Goal: Task Accomplishment & Management: Complete application form

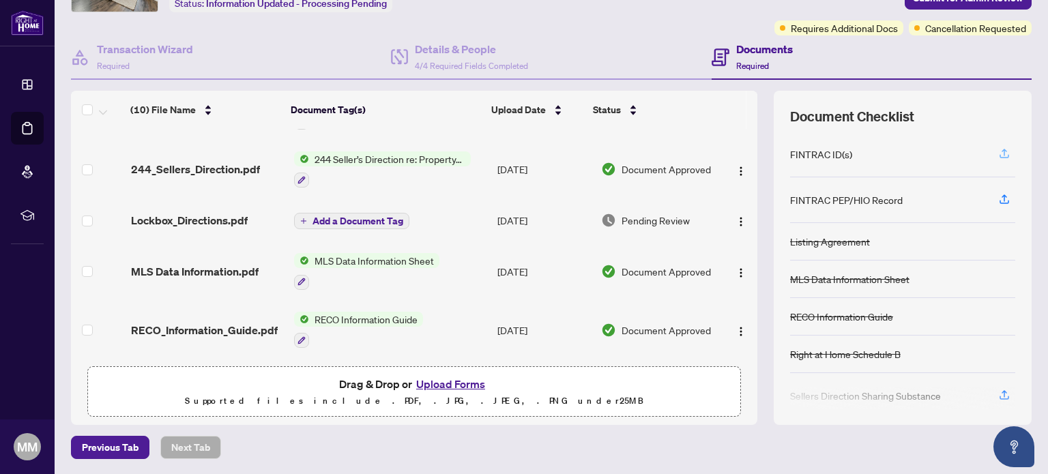
click at [1002, 150] on icon "button" at bounding box center [1004, 152] width 5 height 7
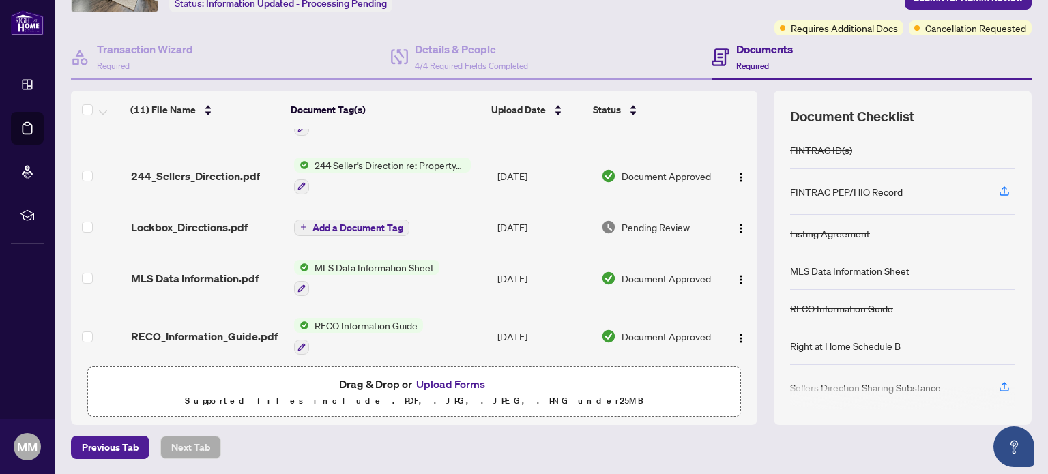
scroll to position [383, 0]
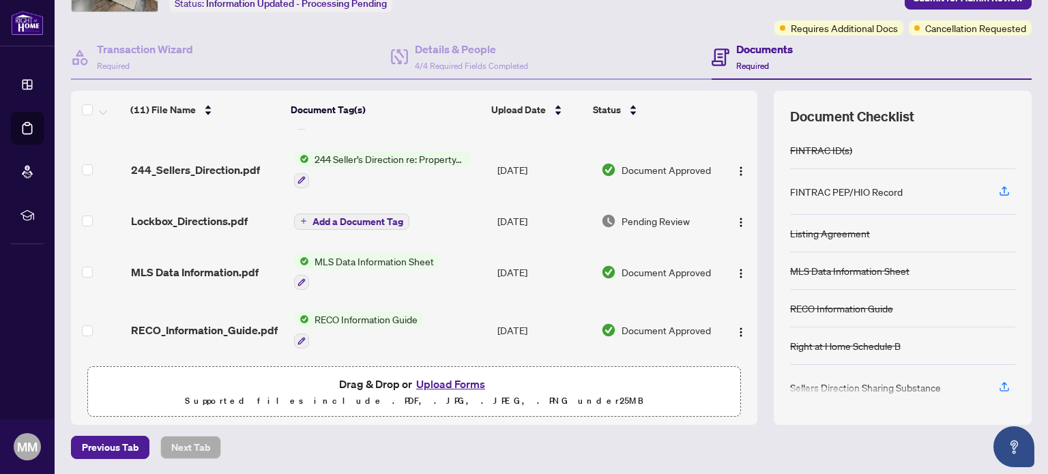
click at [447, 386] on button "Upload Forms" at bounding box center [450, 384] width 77 height 18
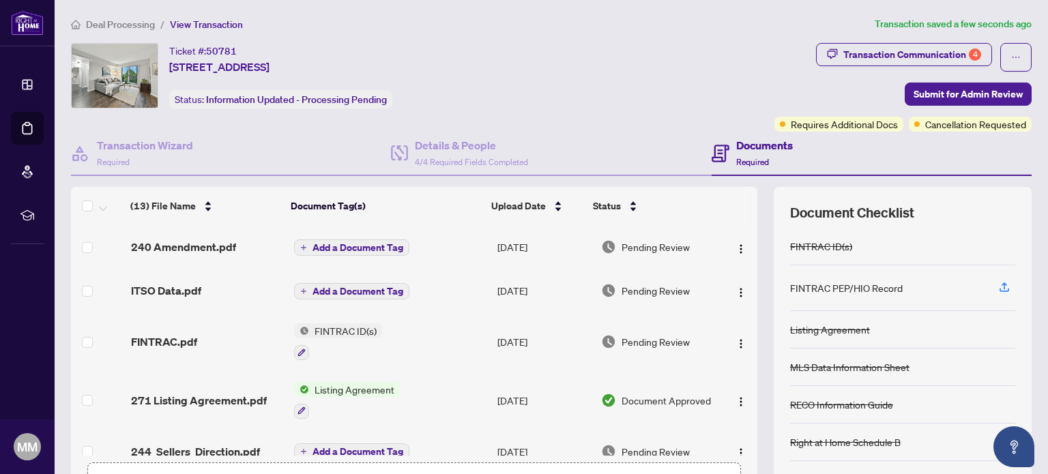
scroll to position [0, 0]
click at [753, 144] on h4 "Documents" at bounding box center [764, 145] width 57 height 16
click at [712, 154] on icon at bounding box center [721, 154] width 18 height 18
click at [764, 149] on h4 "Documents" at bounding box center [764, 145] width 57 height 16
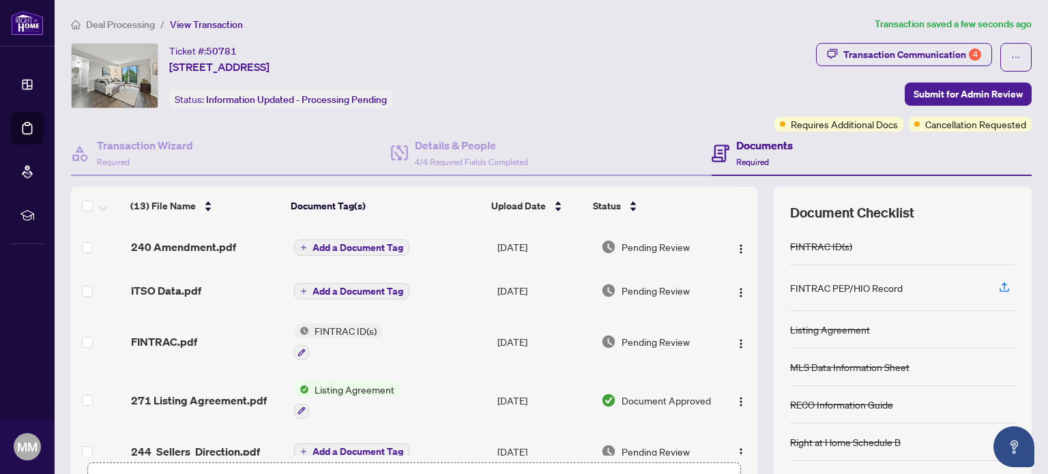
click at [761, 157] on span "Required" at bounding box center [752, 162] width 33 height 10
click at [955, 96] on span "Submit for Admin Review" at bounding box center [968, 94] width 109 height 22
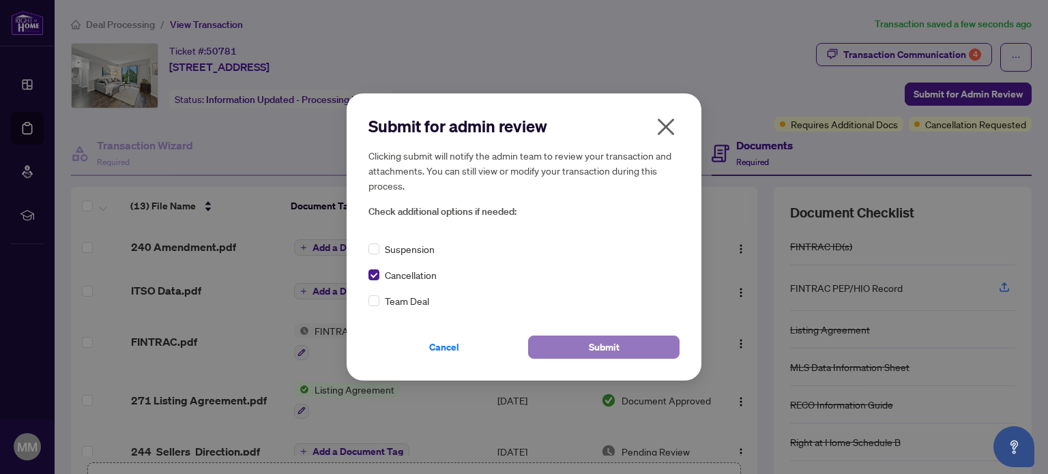
click at [610, 351] on span "Submit" at bounding box center [604, 347] width 31 height 22
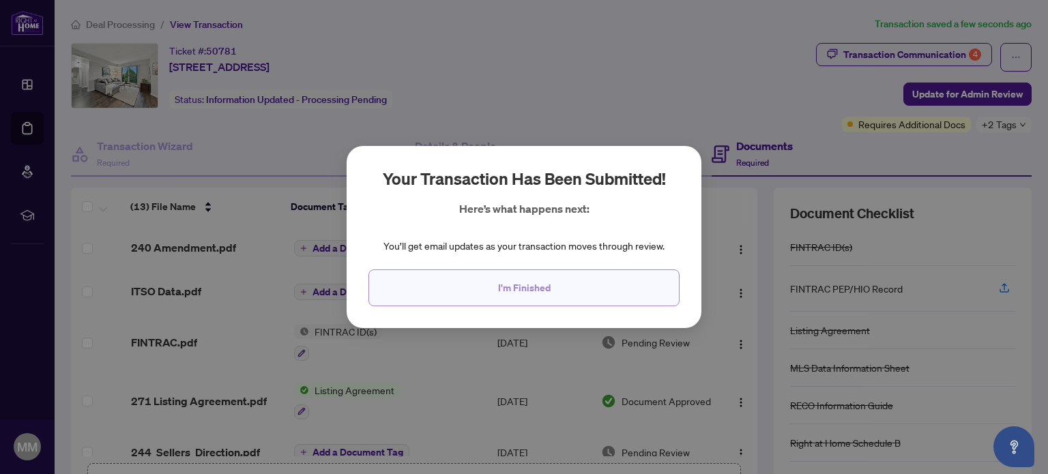
click at [510, 289] on span "I'm Finished" at bounding box center [524, 288] width 53 height 22
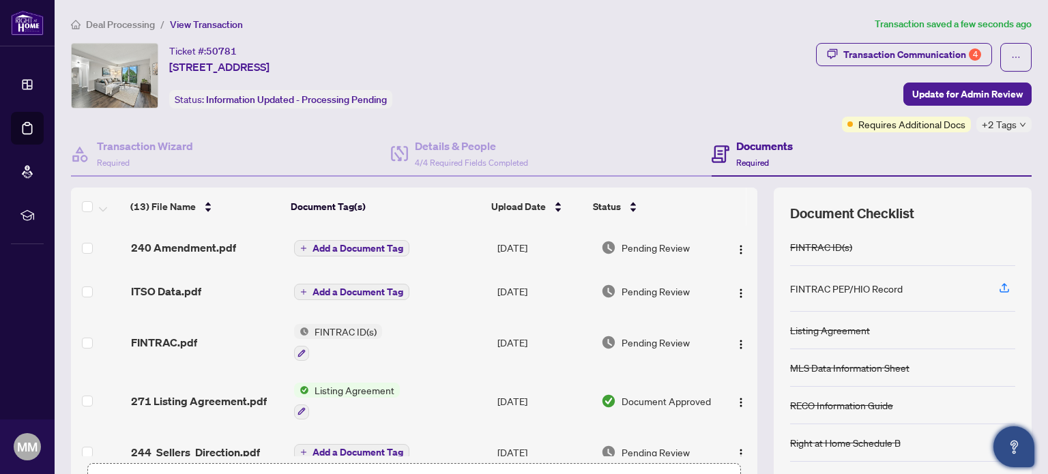
click at [1018, 449] on icon "Open asap" at bounding box center [1014, 447] width 17 height 17
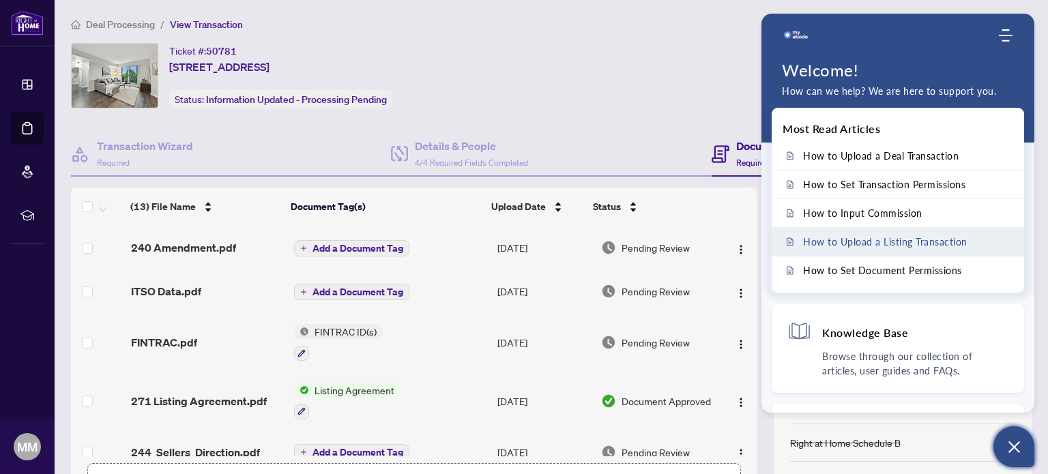
click at [844, 242] on span "How to Upload a Listing Transaction" at bounding box center [885, 242] width 164 height 12
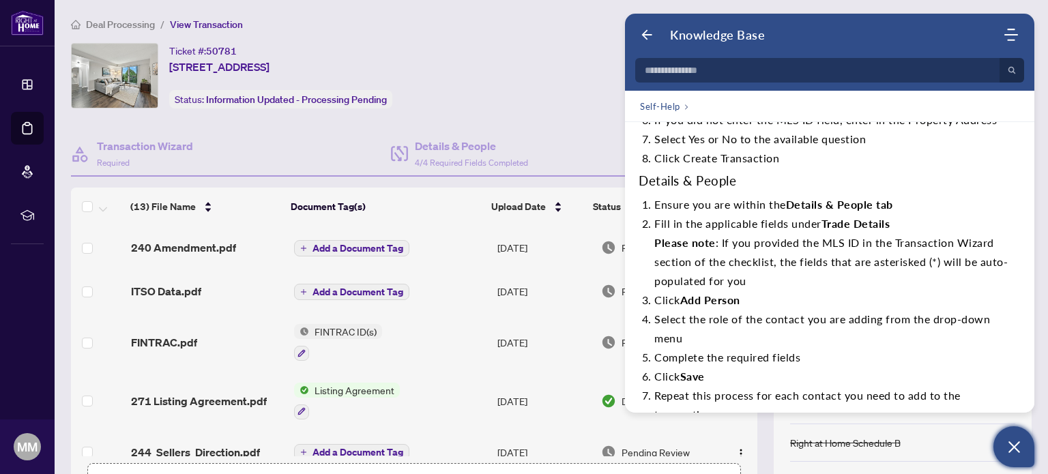
scroll to position [324, 0]
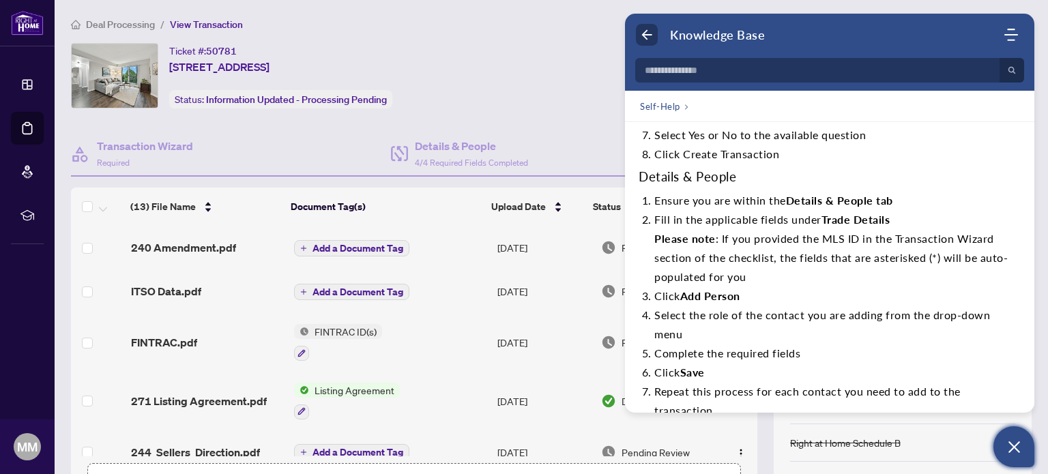
click at [642, 31] on icon "Back" at bounding box center [647, 35] width 14 height 14
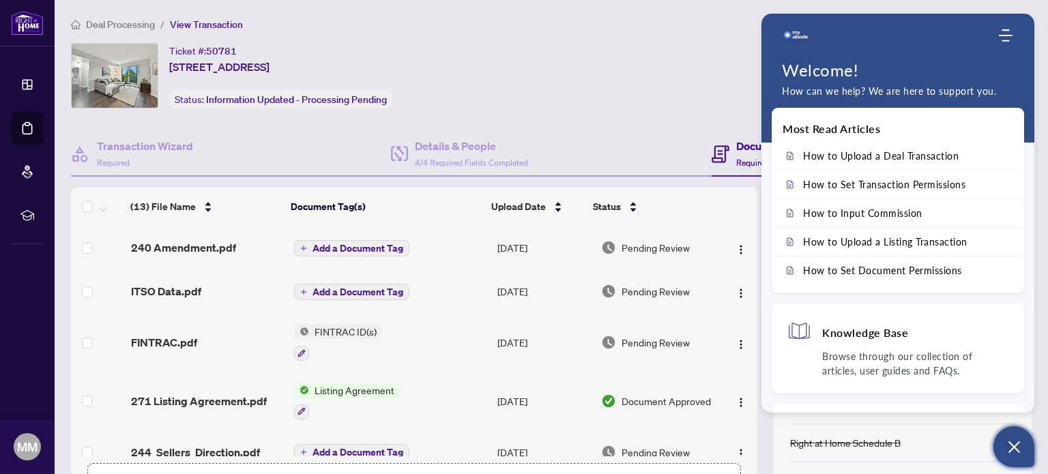
click at [1009, 450] on icon "Open asap" at bounding box center [1014, 447] width 17 height 17
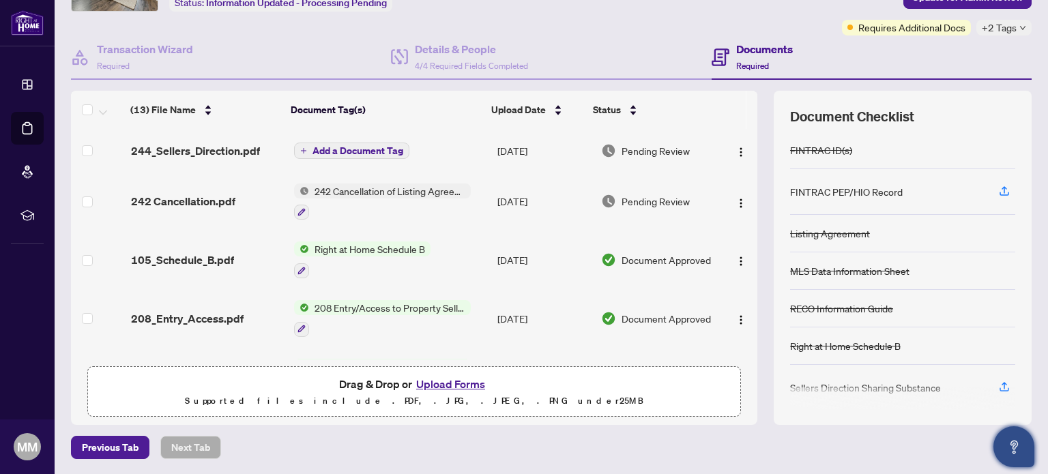
scroll to position [0, 0]
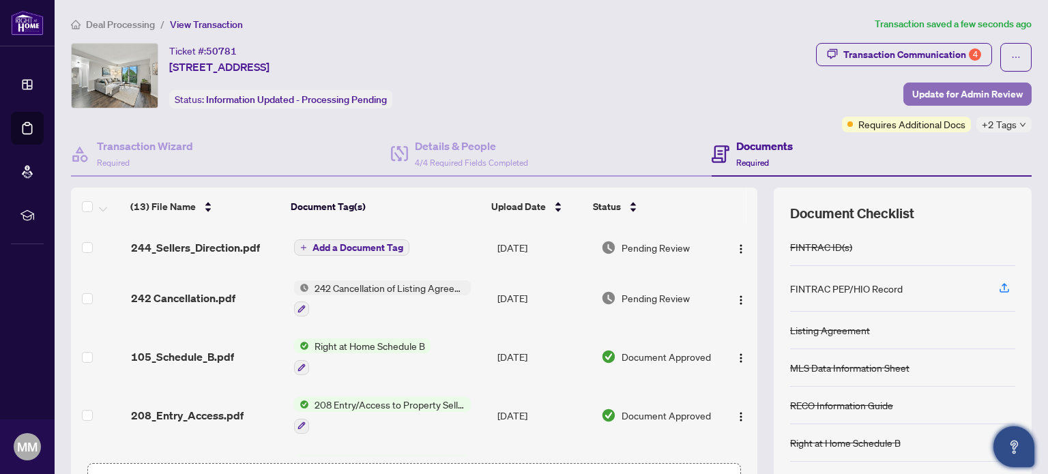
click at [926, 95] on span "Update for Admin Review" at bounding box center [967, 94] width 111 height 22
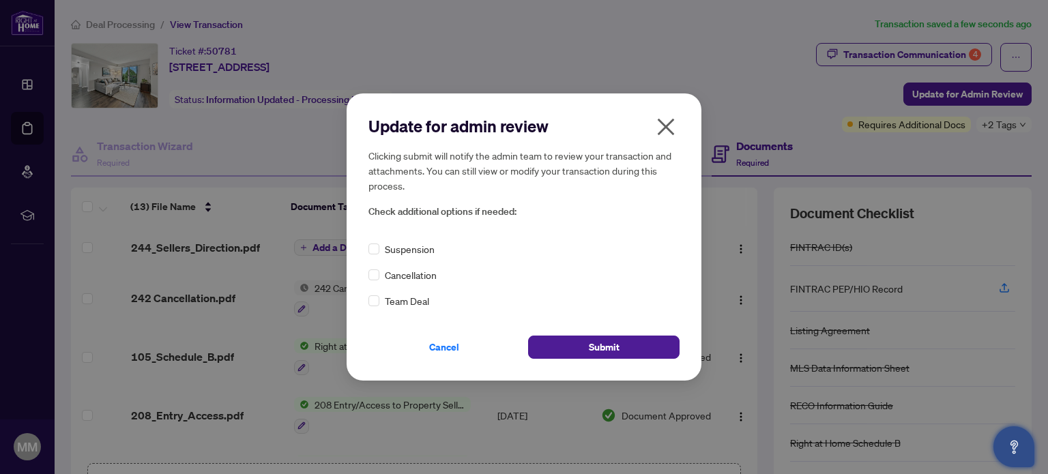
click at [664, 124] on icon "close" at bounding box center [666, 127] width 22 height 22
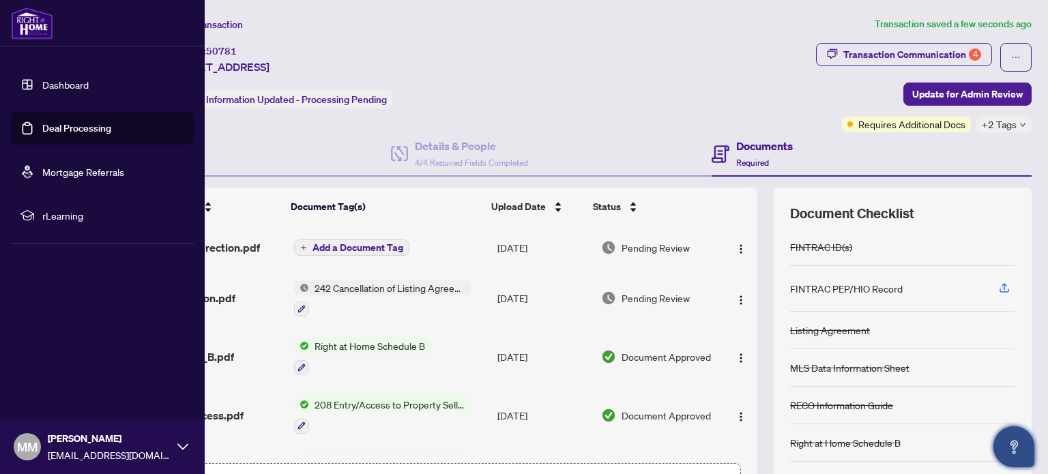
click at [53, 84] on link "Dashboard" at bounding box center [65, 84] width 46 height 12
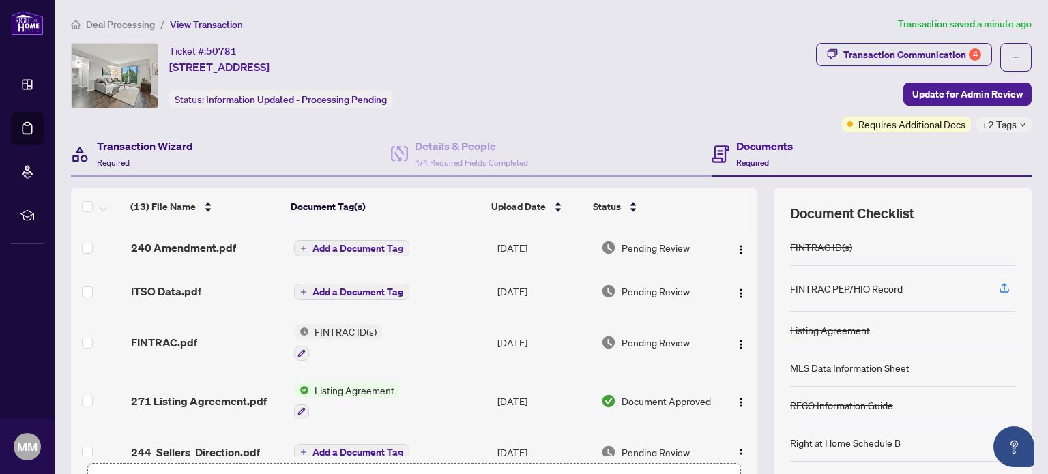
click at [141, 152] on h4 "Transaction Wizard" at bounding box center [145, 146] width 96 height 16
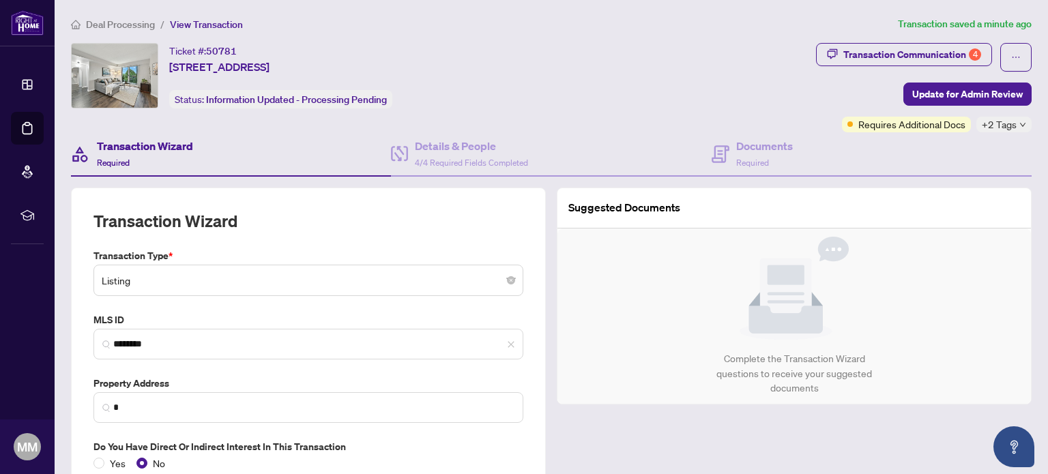
type input "**********"
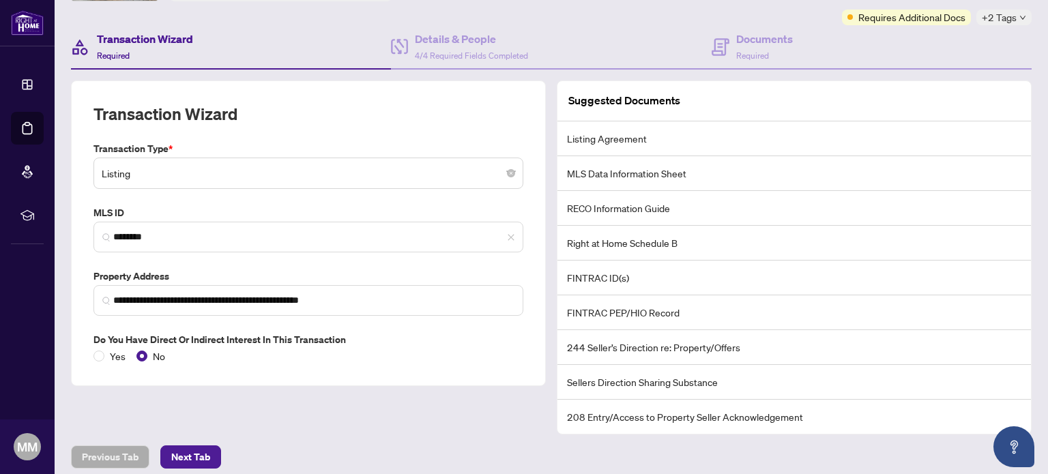
scroll to position [115, 0]
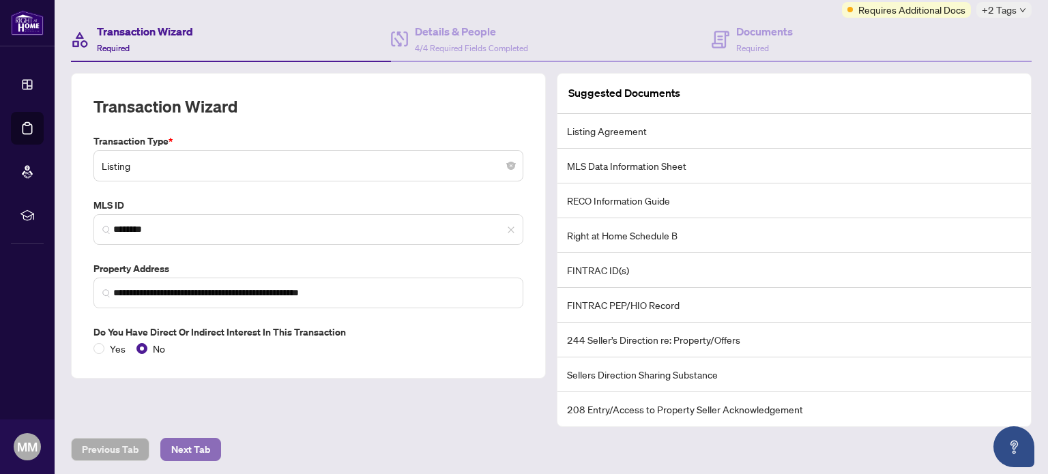
click at [201, 444] on span "Next Tab" at bounding box center [190, 450] width 39 height 22
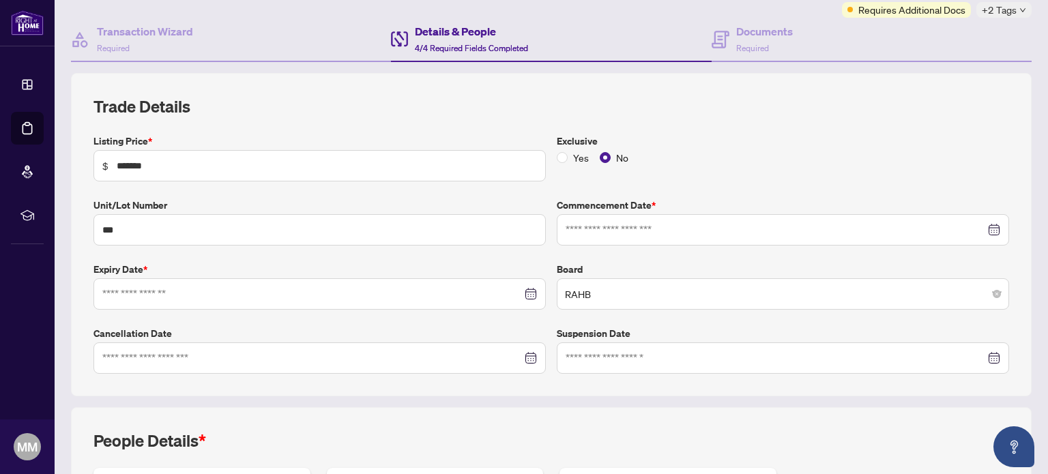
type input "**********"
click at [133, 354] on input at bounding box center [312, 358] width 420 height 15
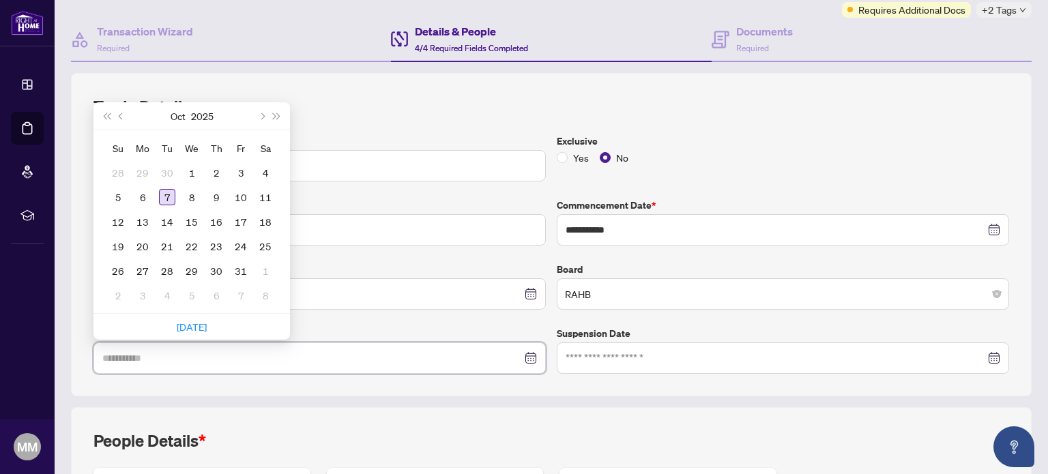
type input "**********"
click at [164, 196] on div "7" at bounding box center [167, 197] width 16 height 16
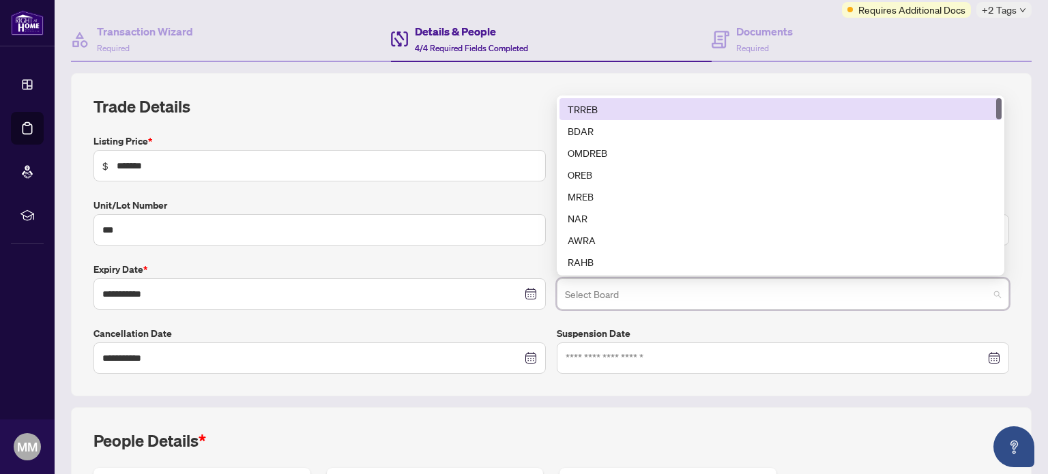
click at [987, 292] on span at bounding box center [783, 294] width 436 height 26
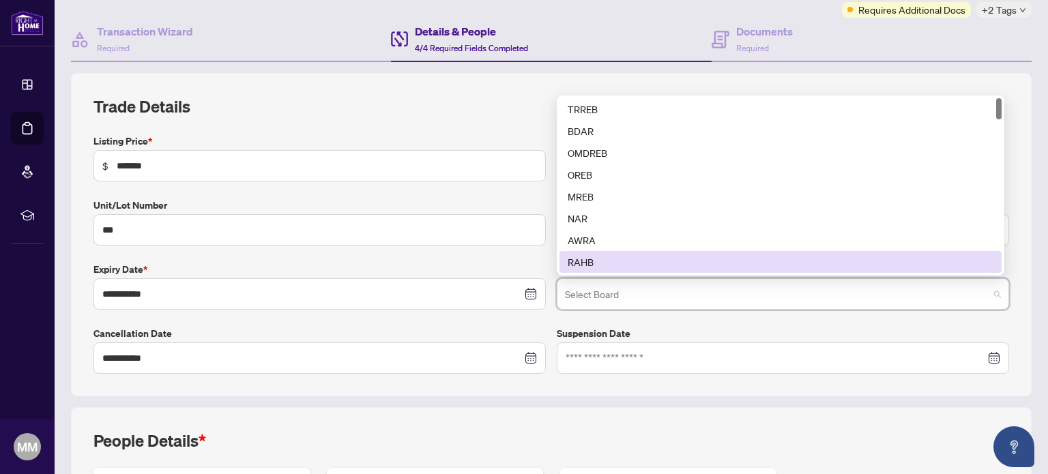
click at [584, 257] on div "RAHB" at bounding box center [781, 262] width 426 height 15
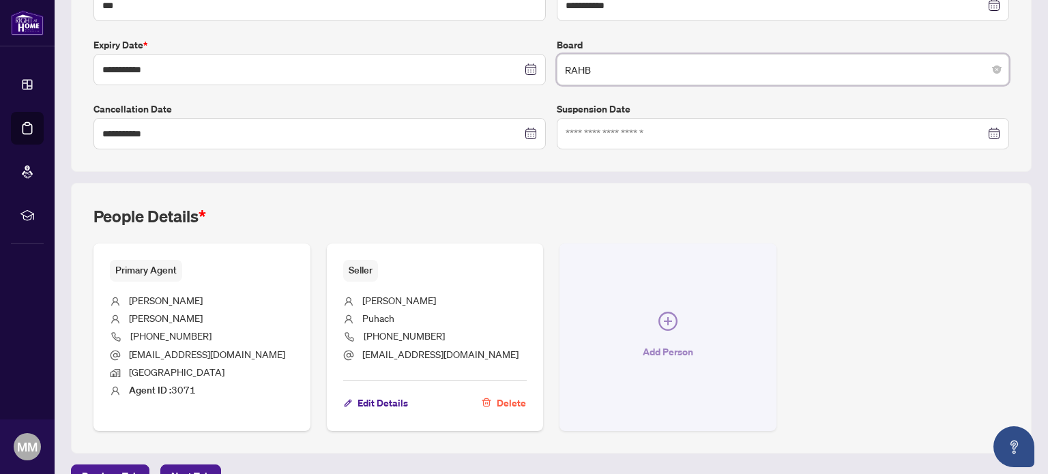
scroll to position [366, 0]
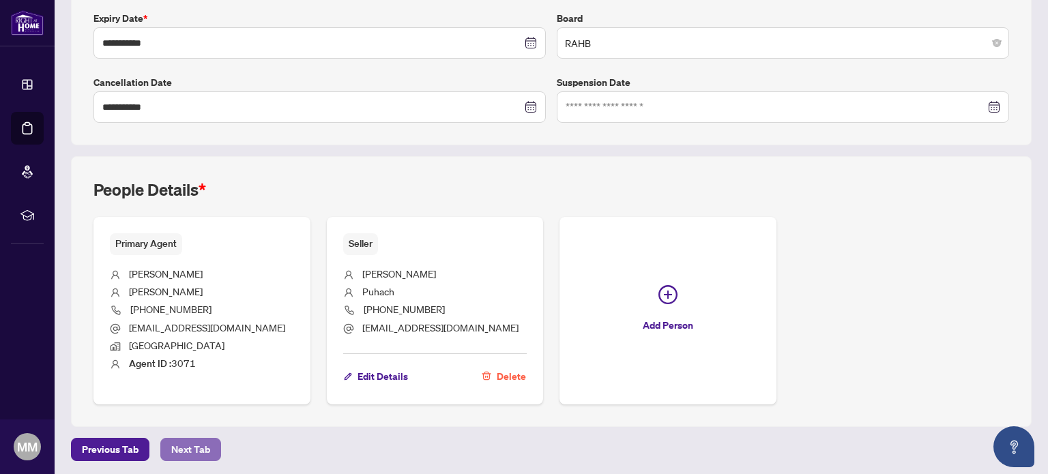
click at [195, 443] on span "Next Tab" at bounding box center [190, 450] width 39 height 22
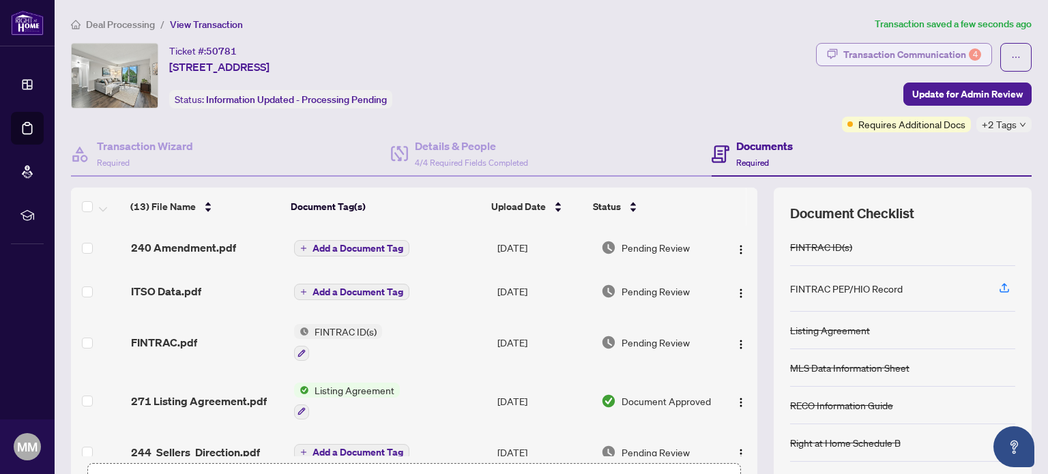
click at [923, 53] on div "Transaction Communication 4" at bounding box center [913, 55] width 138 height 22
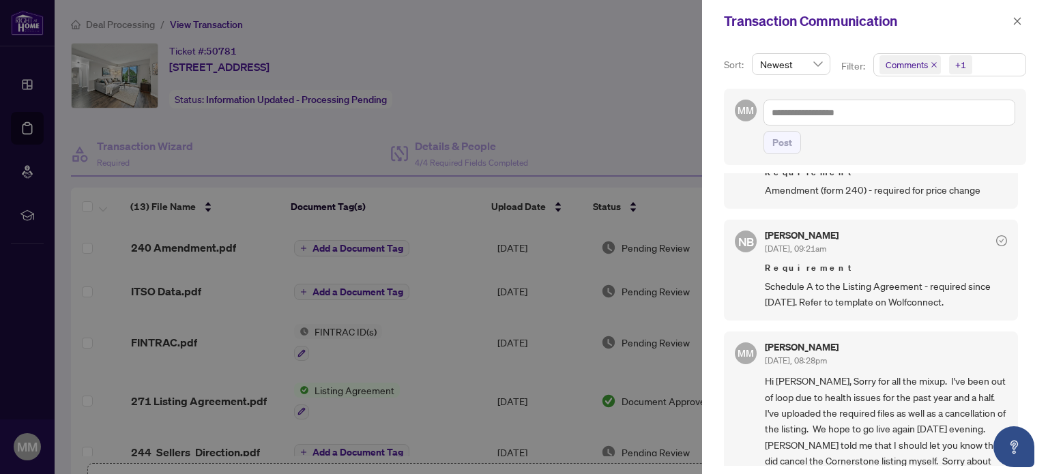
scroll to position [51, 0]
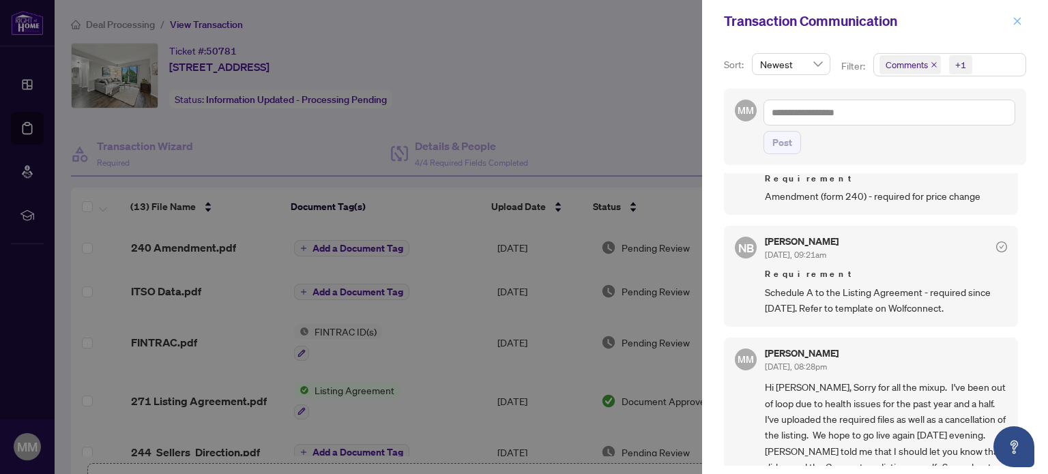
click at [1018, 18] on icon "close" at bounding box center [1018, 21] width 10 height 10
